Goal: Check status: Check status

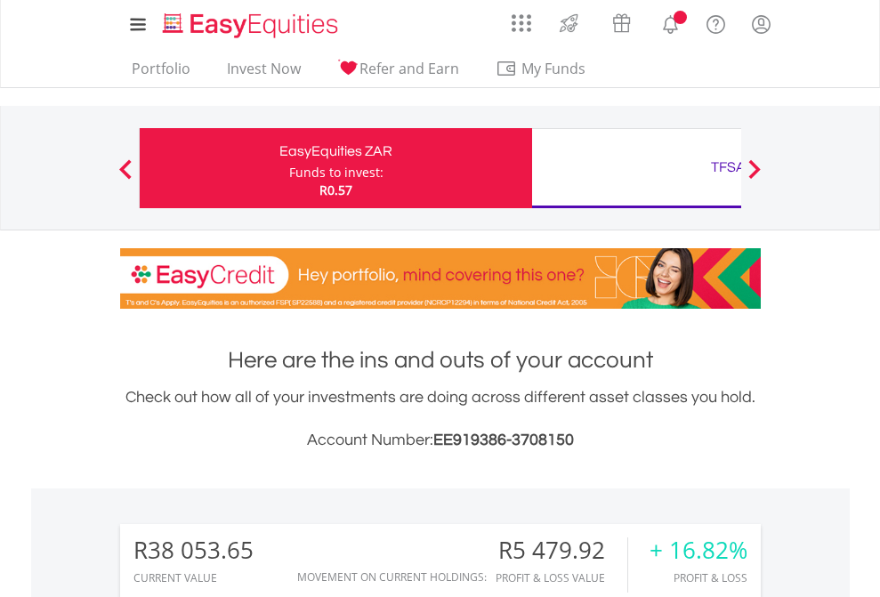
scroll to position [171, 279]
click at [289, 168] on div "Funds to invest:" at bounding box center [336, 173] width 94 height 18
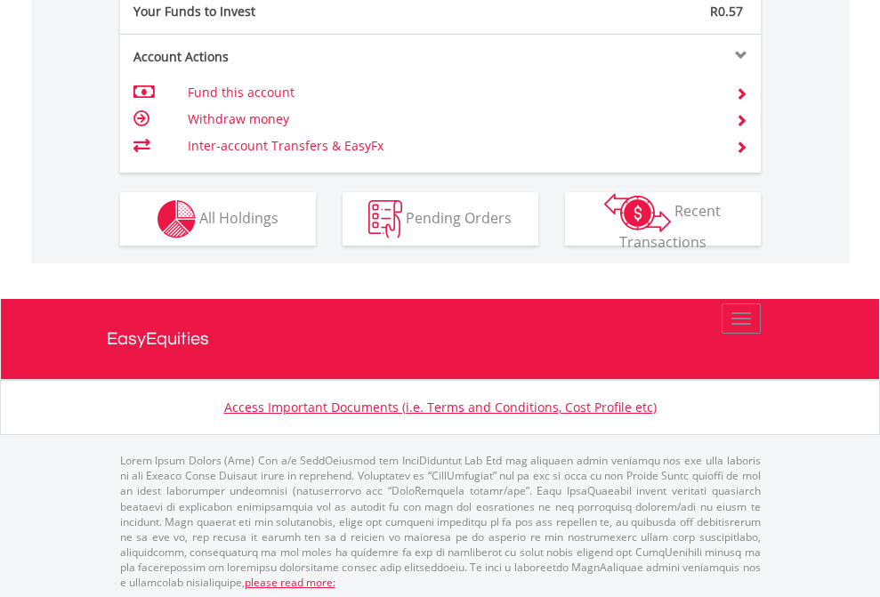
scroll to position [1776, 0]
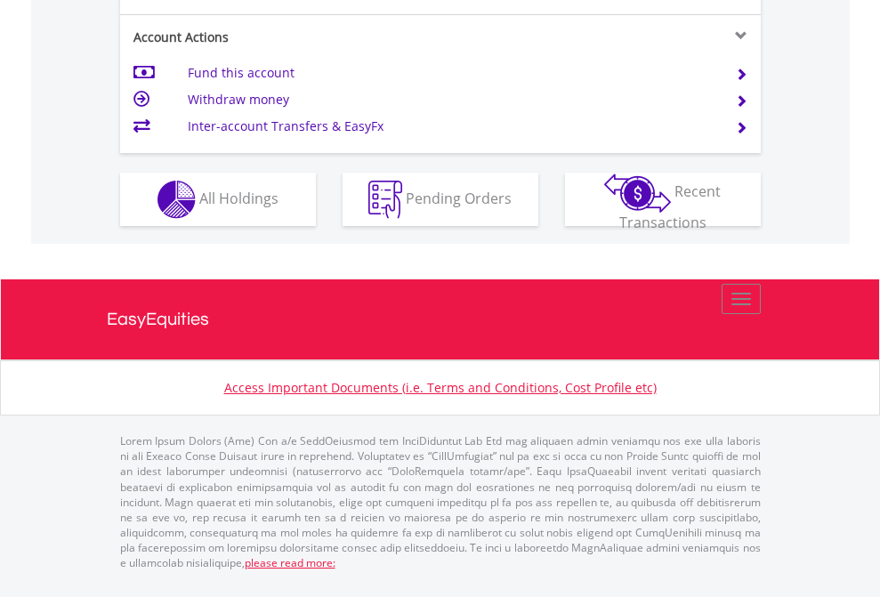
scroll to position [1669, 0]
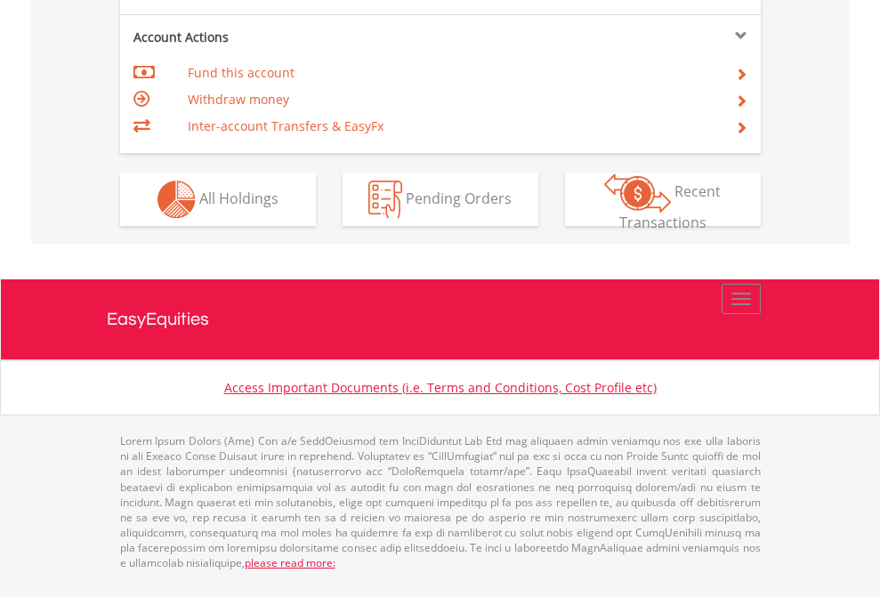
scroll to position [1669, 0]
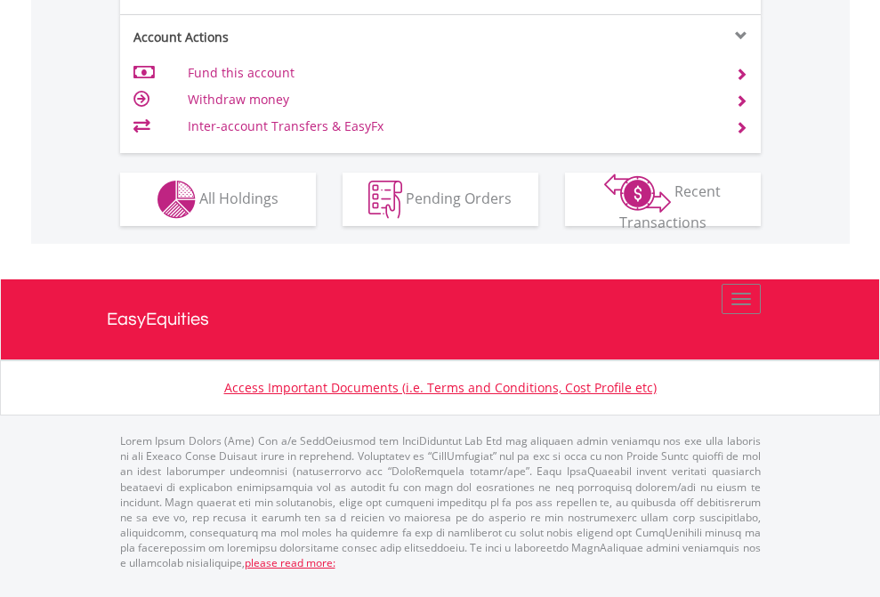
scroll to position [1669, 0]
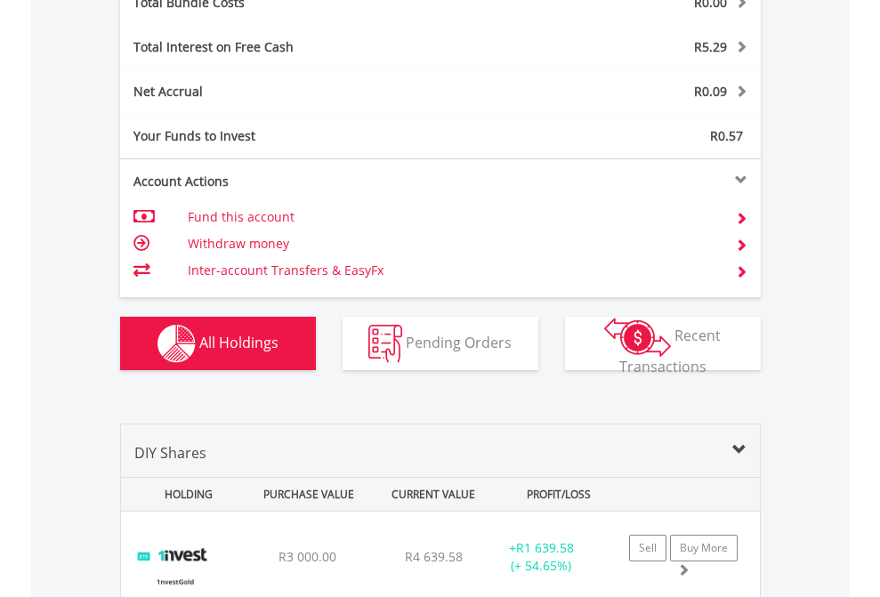
scroll to position [2085, 0]
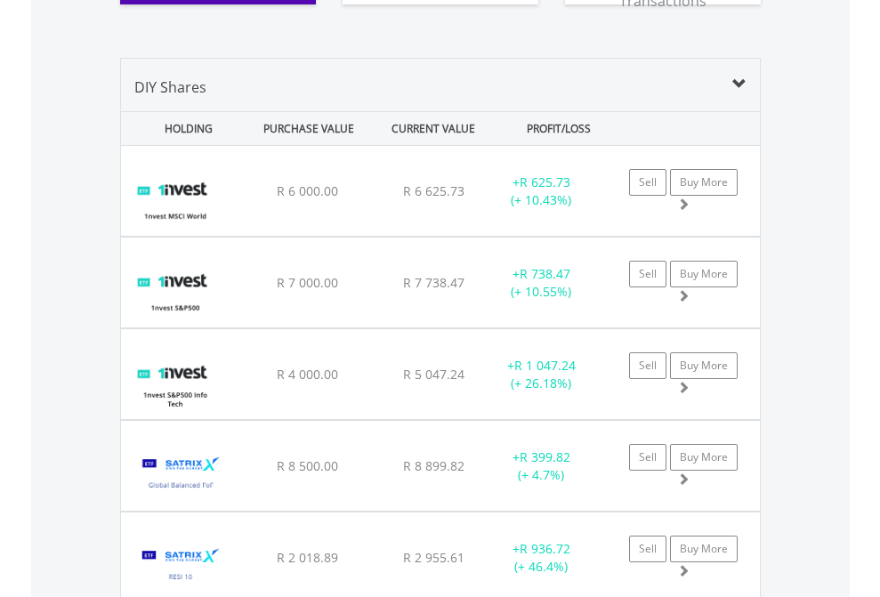
scroll to position [1978, 0]
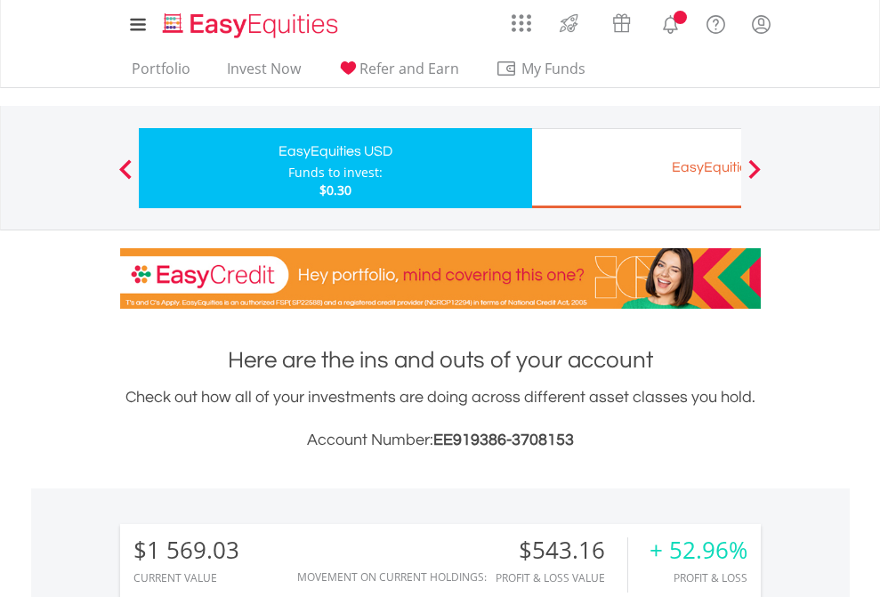
scroll to position [171, 279]
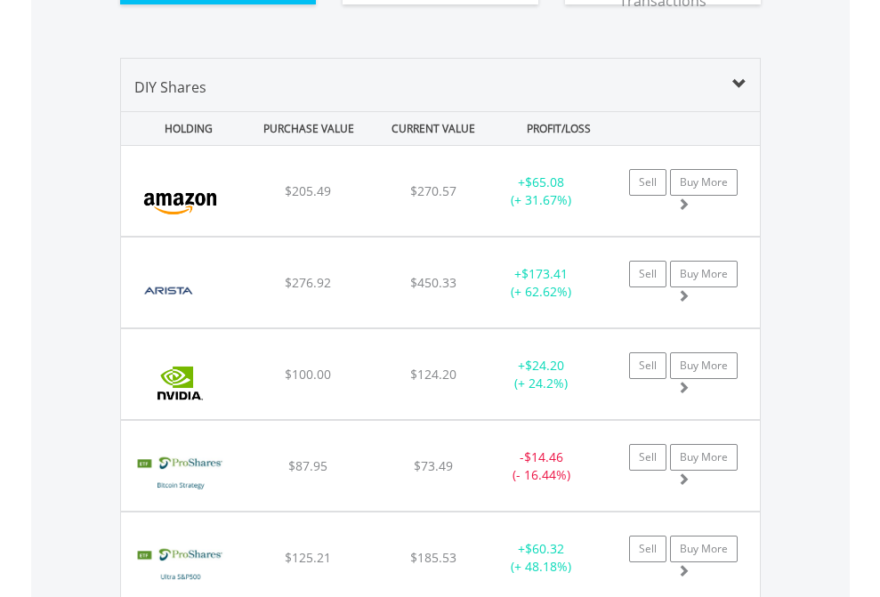
scroll to position [2014, 0]
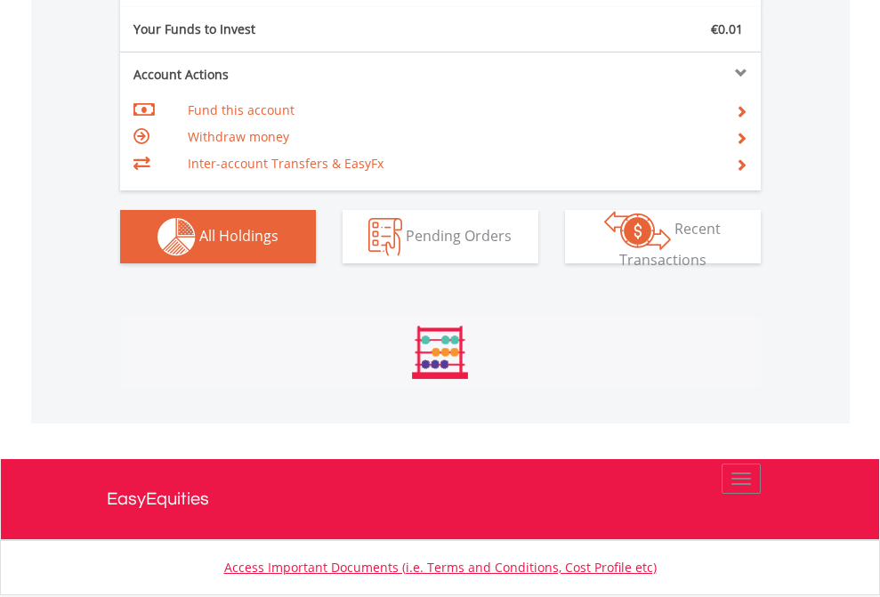
scroll to position [171, 279]
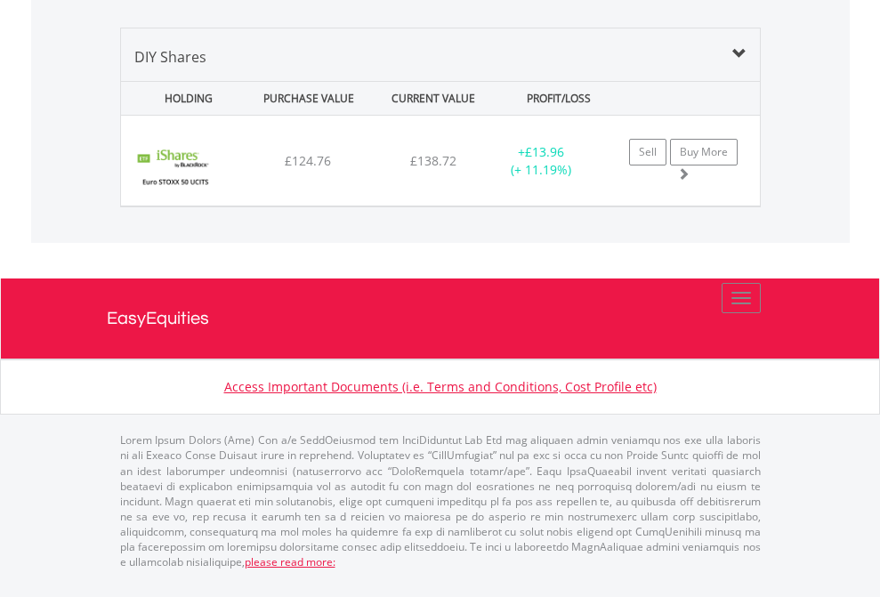
scroll to position [171, 279]
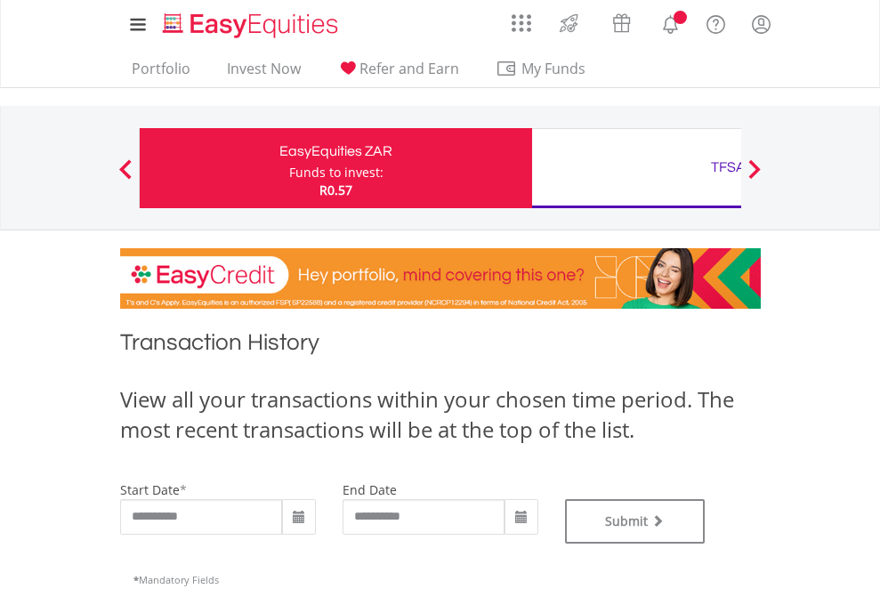
type input "**********"
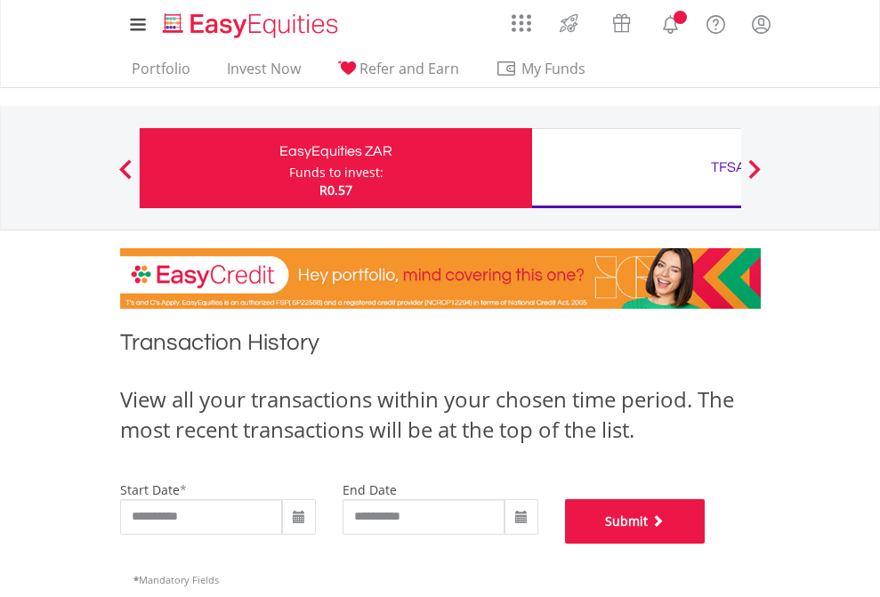
click at [705, 543] on button "Submit" at bounding box center [635, 521] width 141 height 44
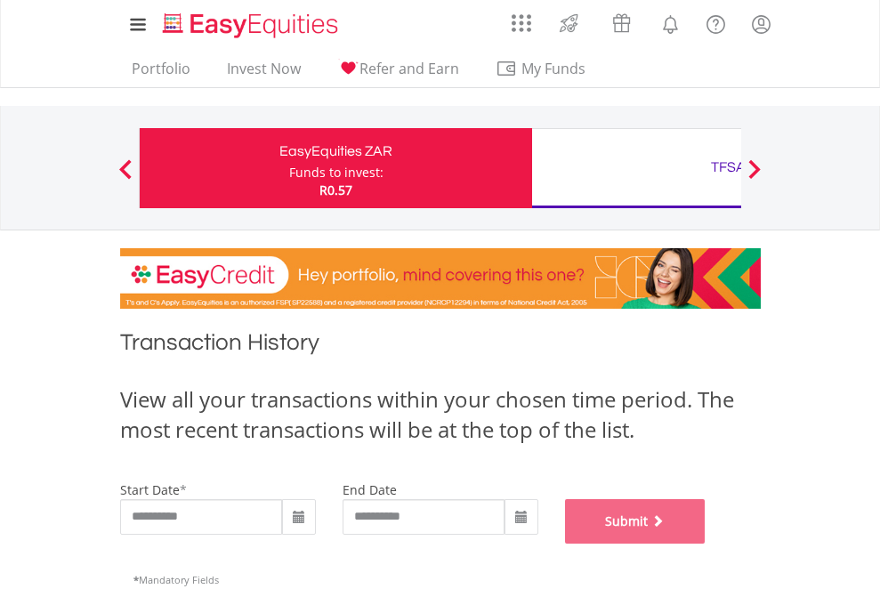
scroll to position [721, 0]
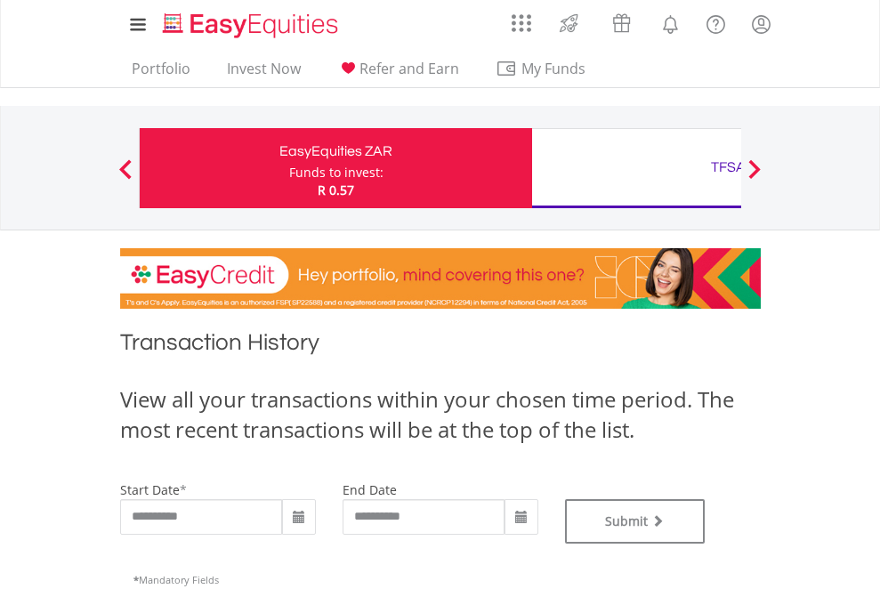
click at [636, 168] on div "TFSA" at bounding box center [728, 167] width 371 height 25
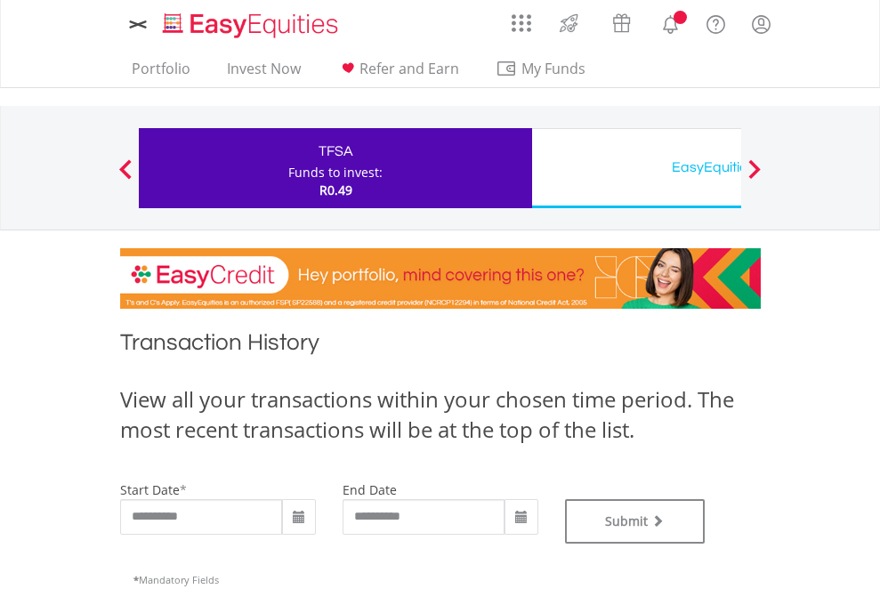
type input "**********"
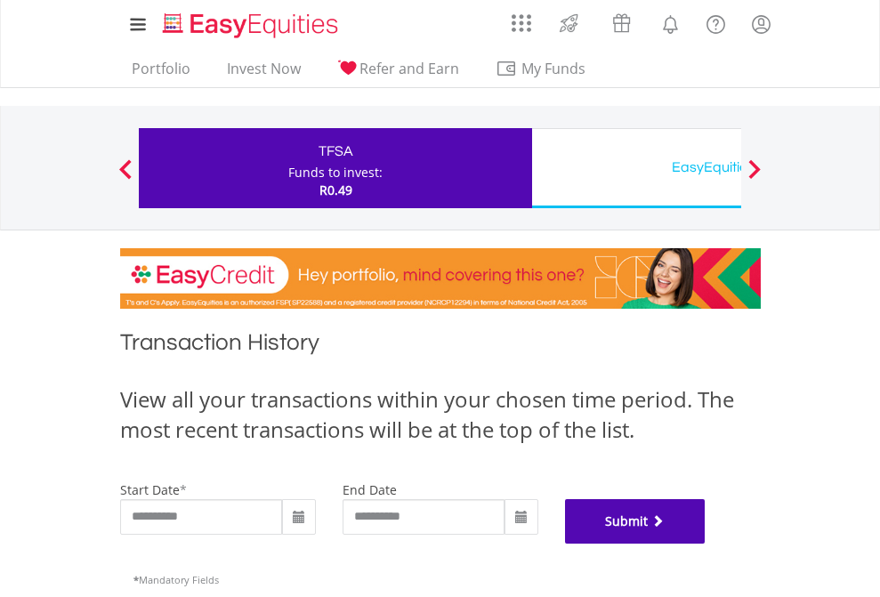
click at [705, 543] on button "Submit" at bounding box center [635, 521] width 141 height 44
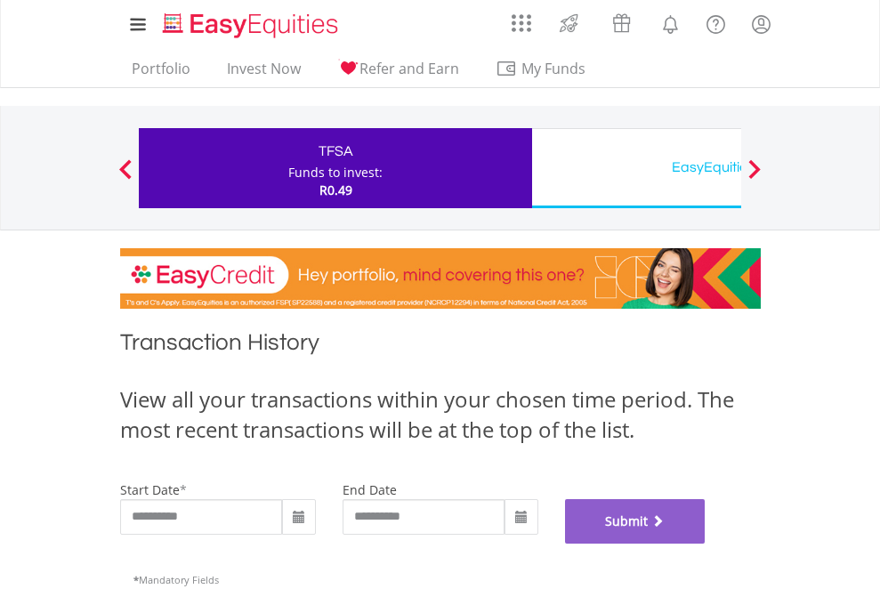
scroll to position [721, 0]
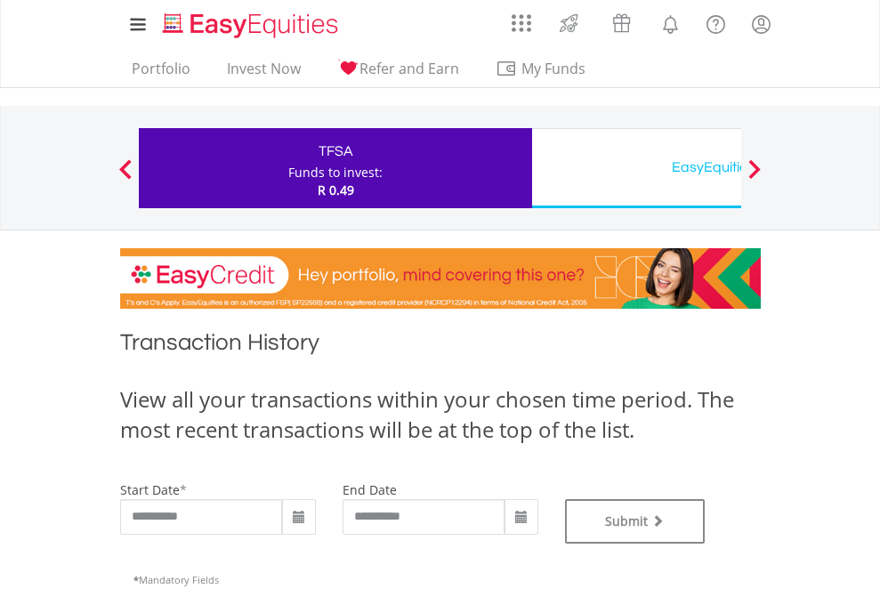
click at [636, 168] on div "EasyEquities USD" at bounding box center [728, 167] width 371 height 25
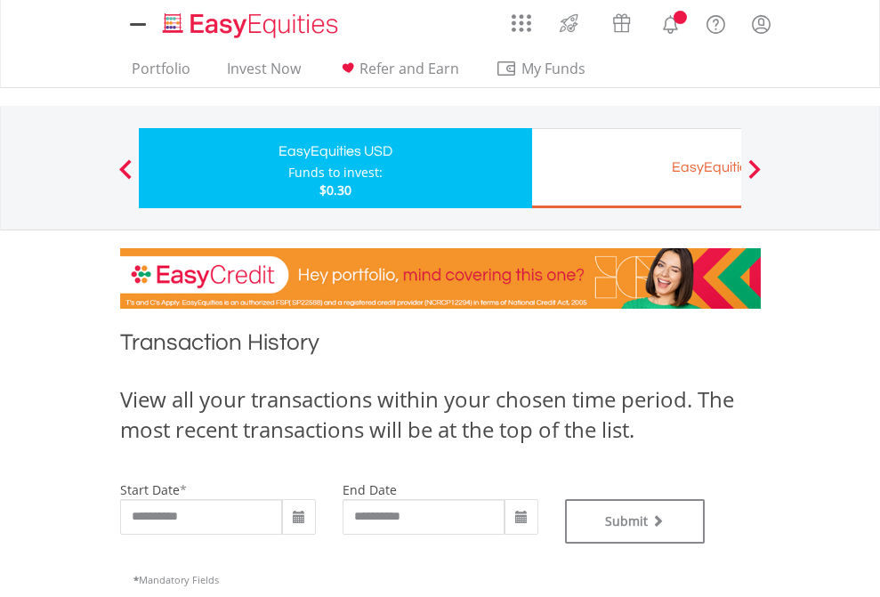
type input "**********"
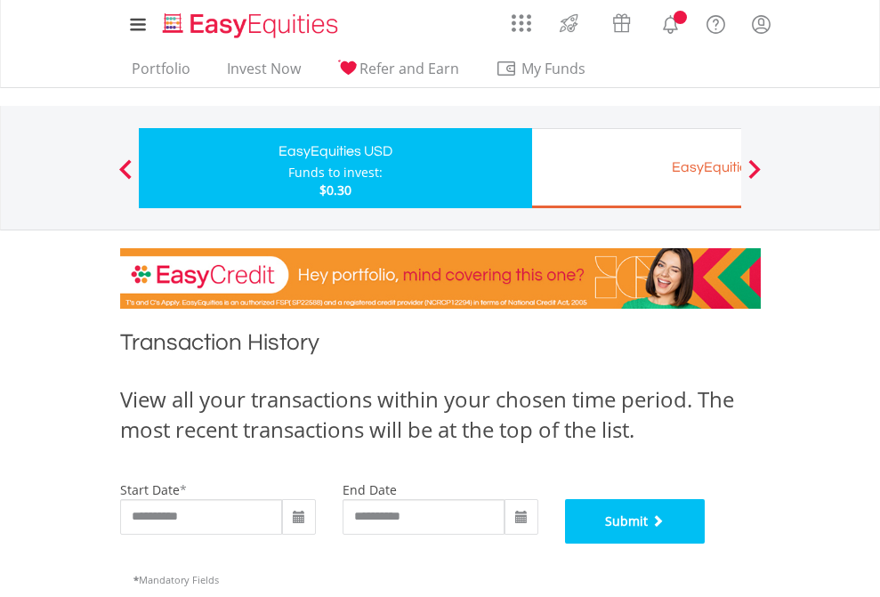
click at [705, 543] on button "Submit" at bounding box center [635, 521] width 141 height 44
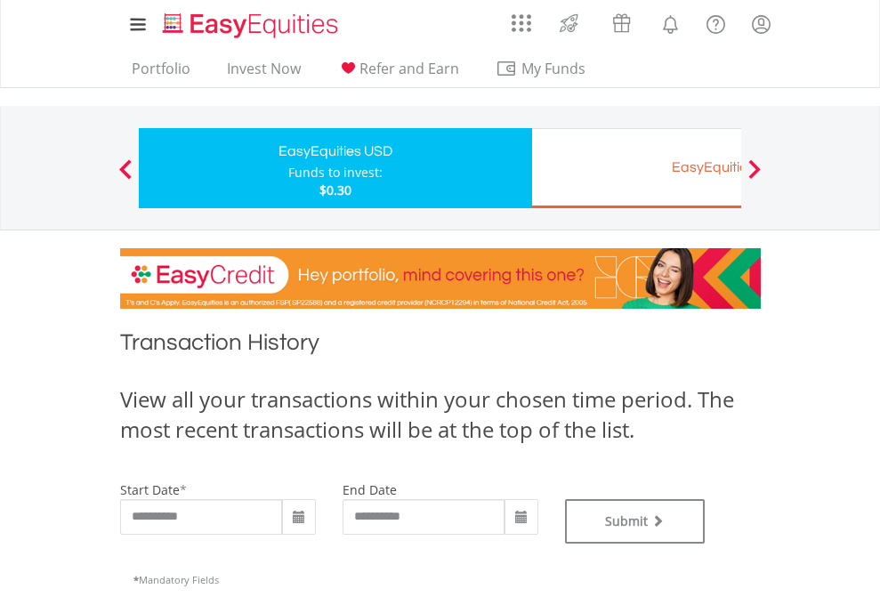
click at [636, 168] on div "EasyEquities EUR" at bounding box center [728, 167] width 371 height 25
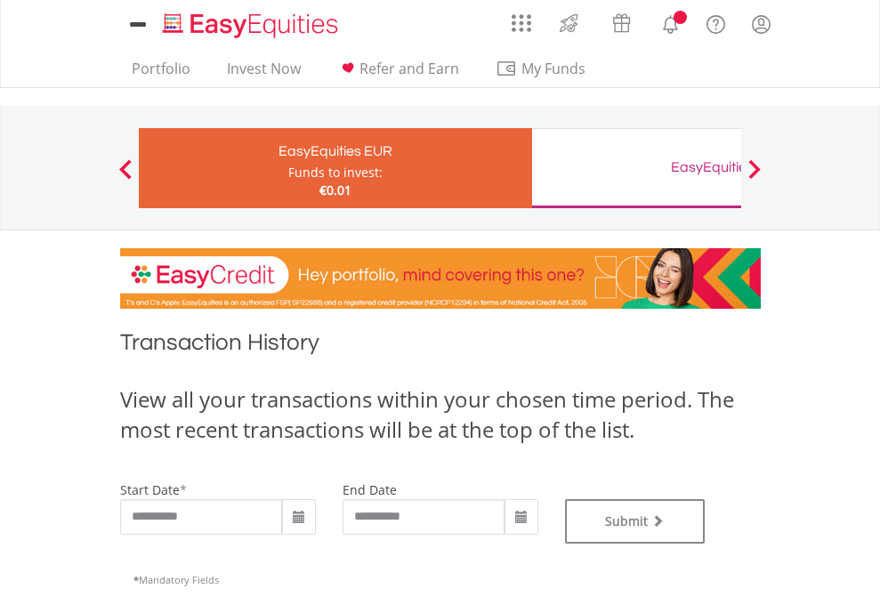
type input "**********"
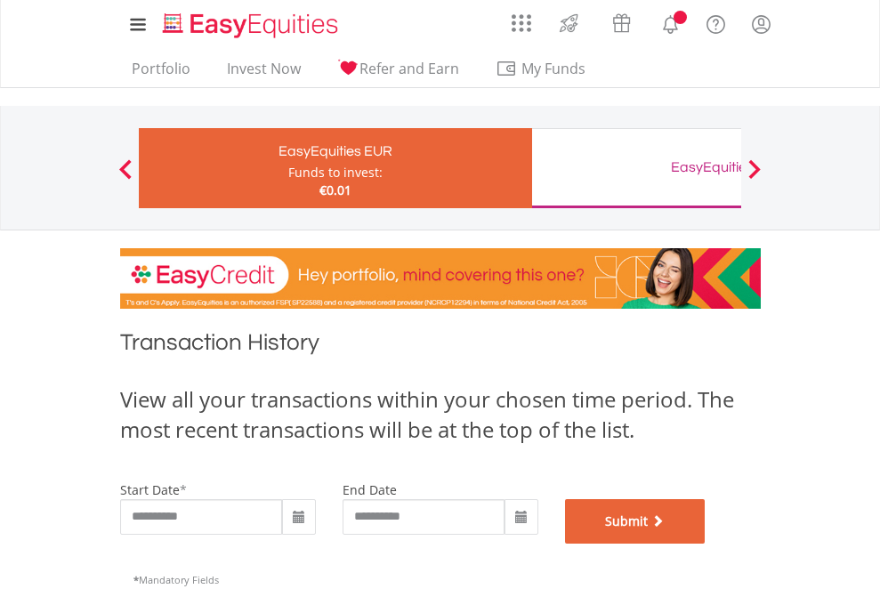
click at [705, 543] on button "Submit" at bounding box center [635, 521] width 141 height 44
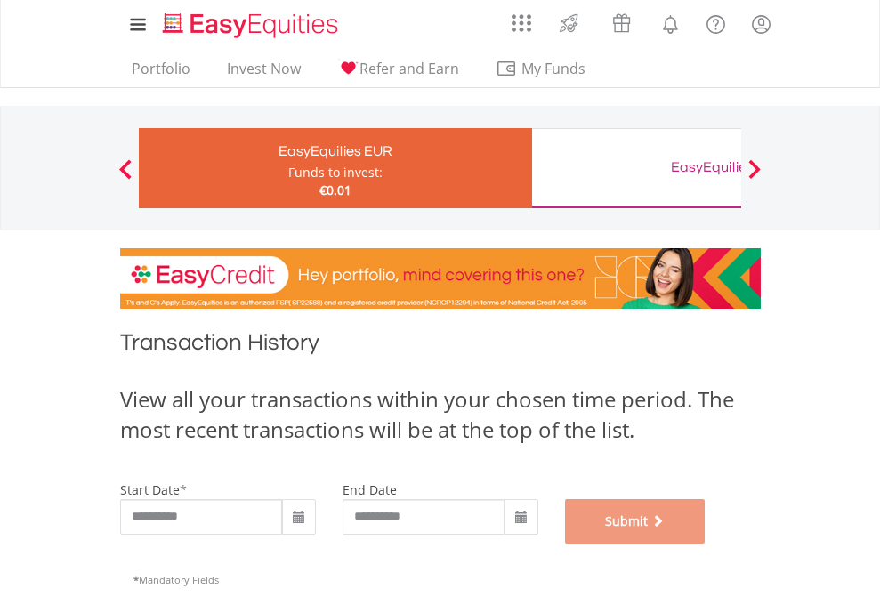
scroll to position [721, 0]
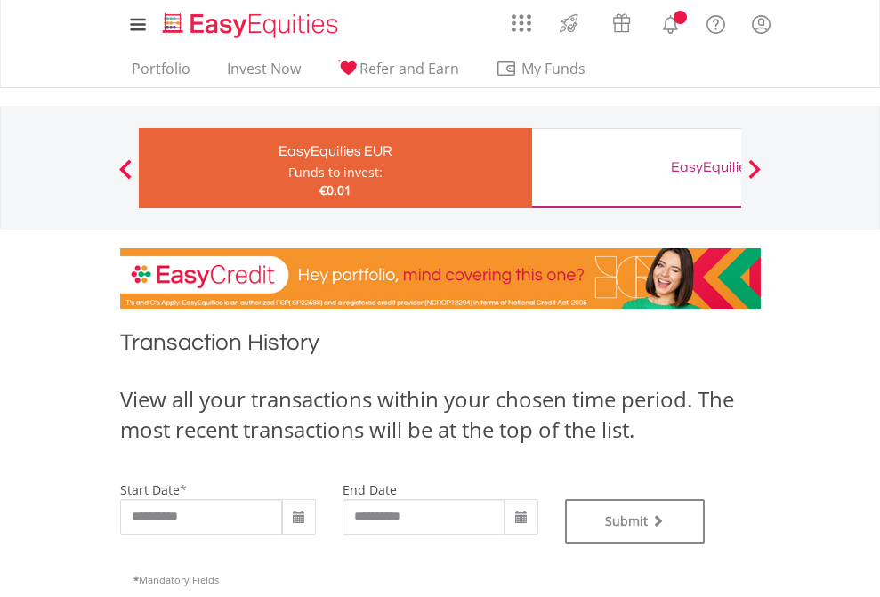
click at [636, 168] on div "EasyEquities GBP" at bounding box center [728, 167] width 371 height 25
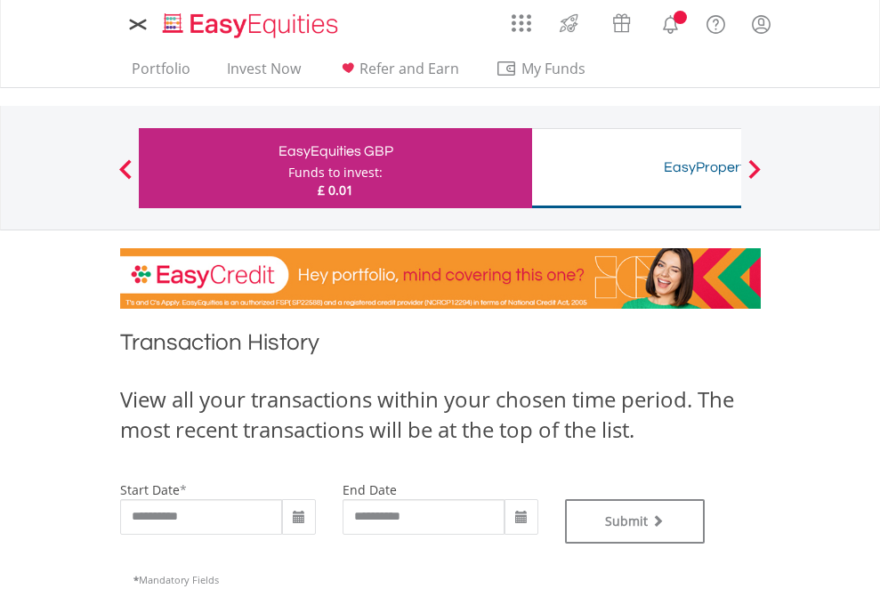
type input "**********"
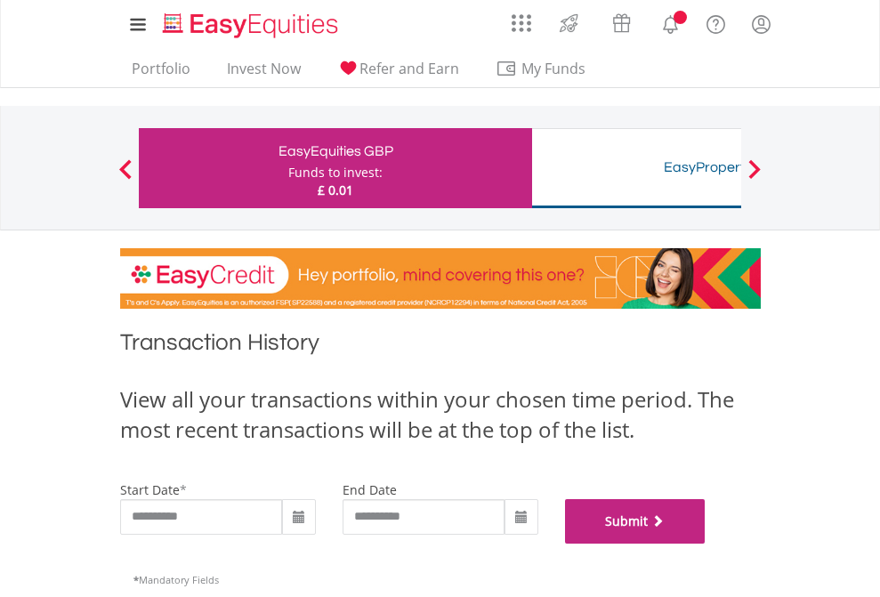
click at [705, 543] on button "Submit" at bounding box center [635, 521] width 141 height 44
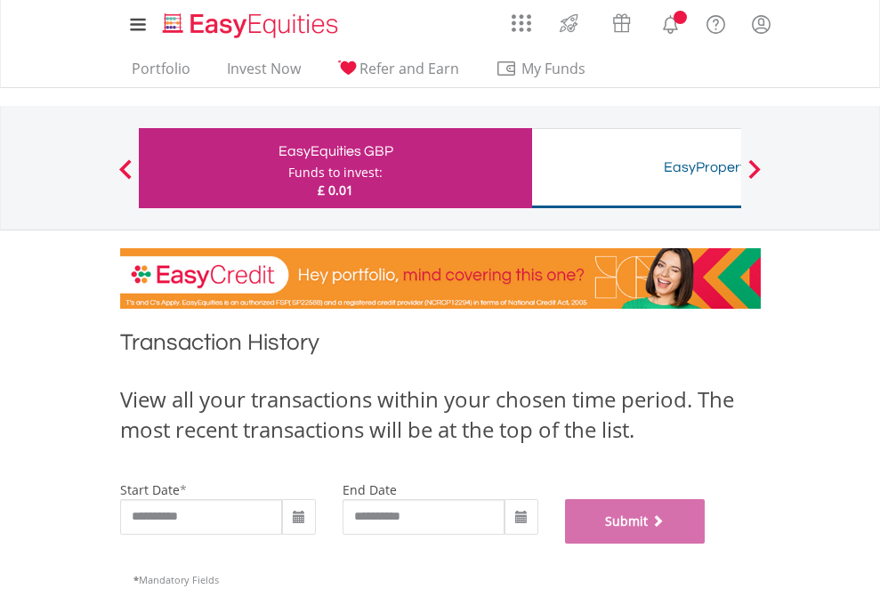
scroll to position [721, 0]
